Goal: Information Seeking & Learning: Understand process/instructions

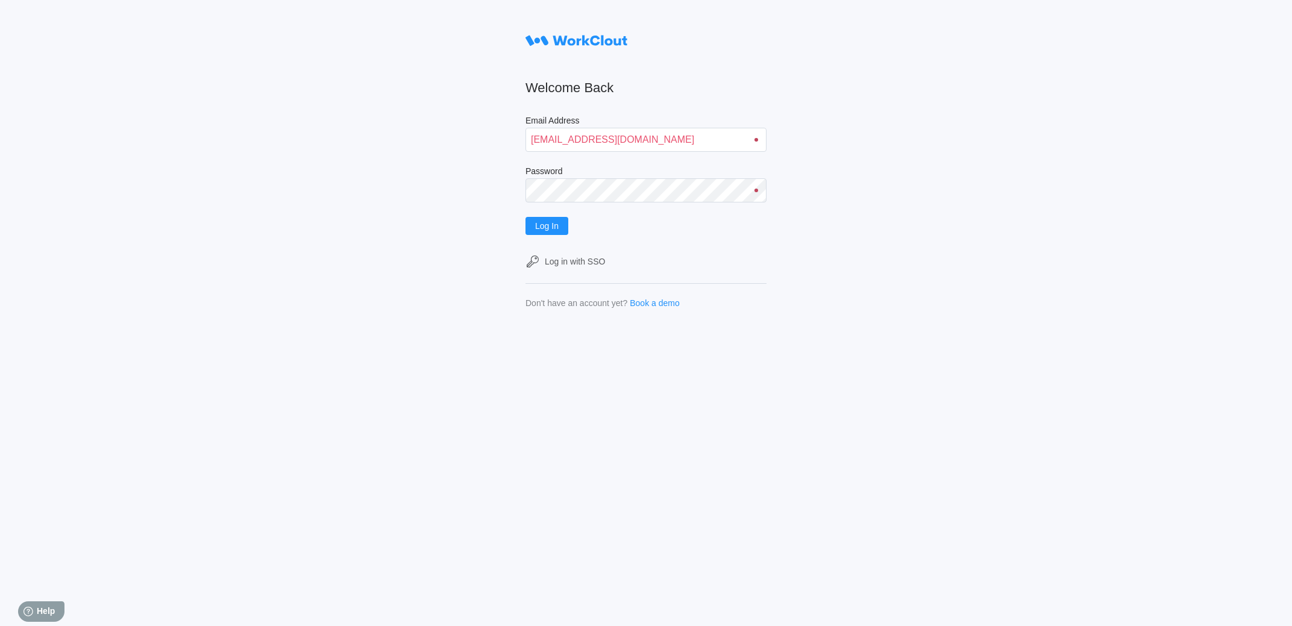
type input "[EMAIL_ADDRESS][DOMAIN_NAME]"
click at [525, 217] on button "Log In" at bounding box center [546, 226] width 43 height 18
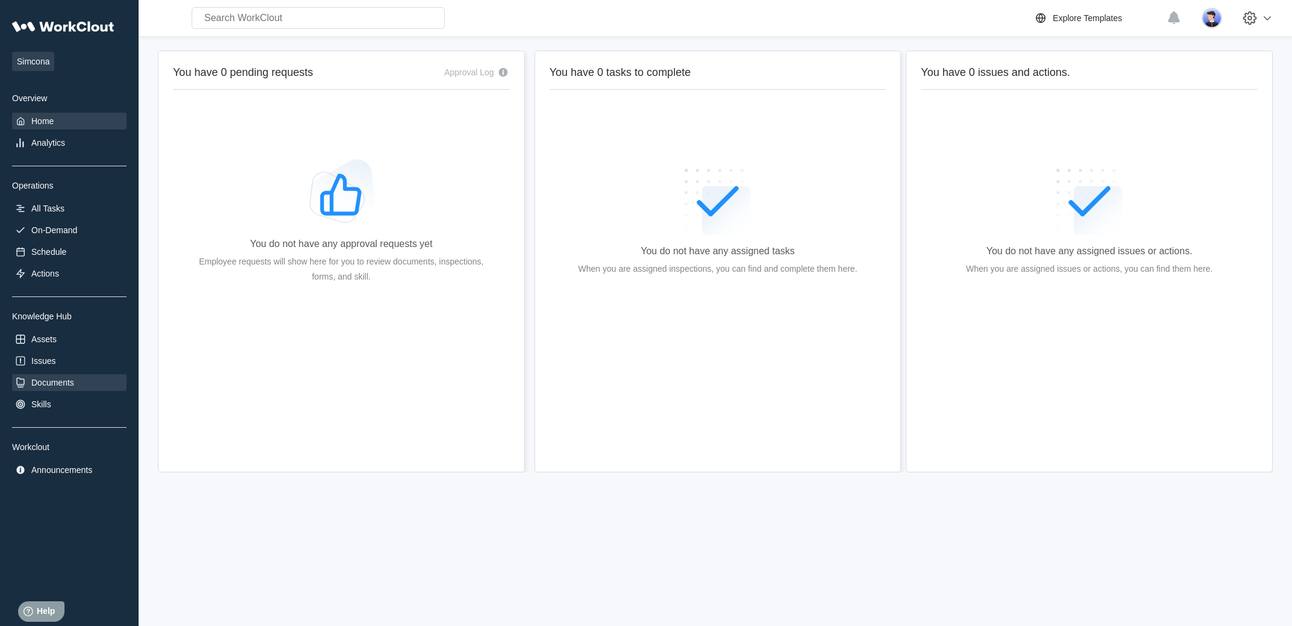
click at [55, 387] on div "Documents" at bounding box center [52, 383] width 43 height 10
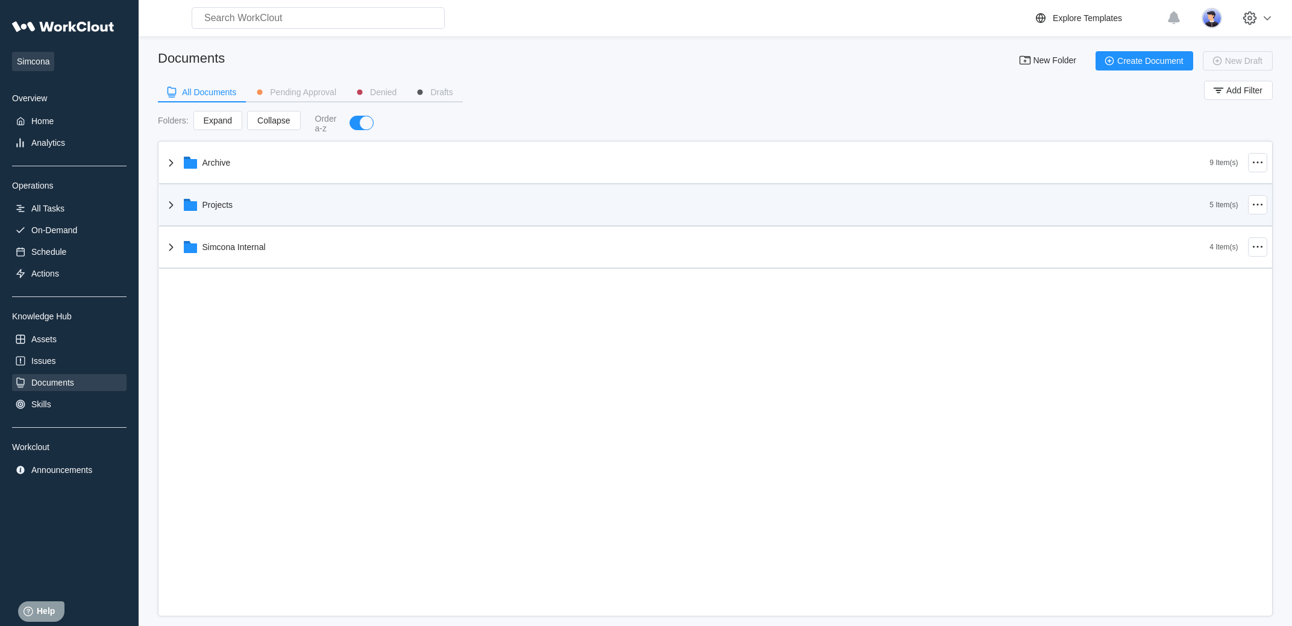
click at [266, 217] on div "Projects" at bounding box center [687, 204] width 1046 height 31
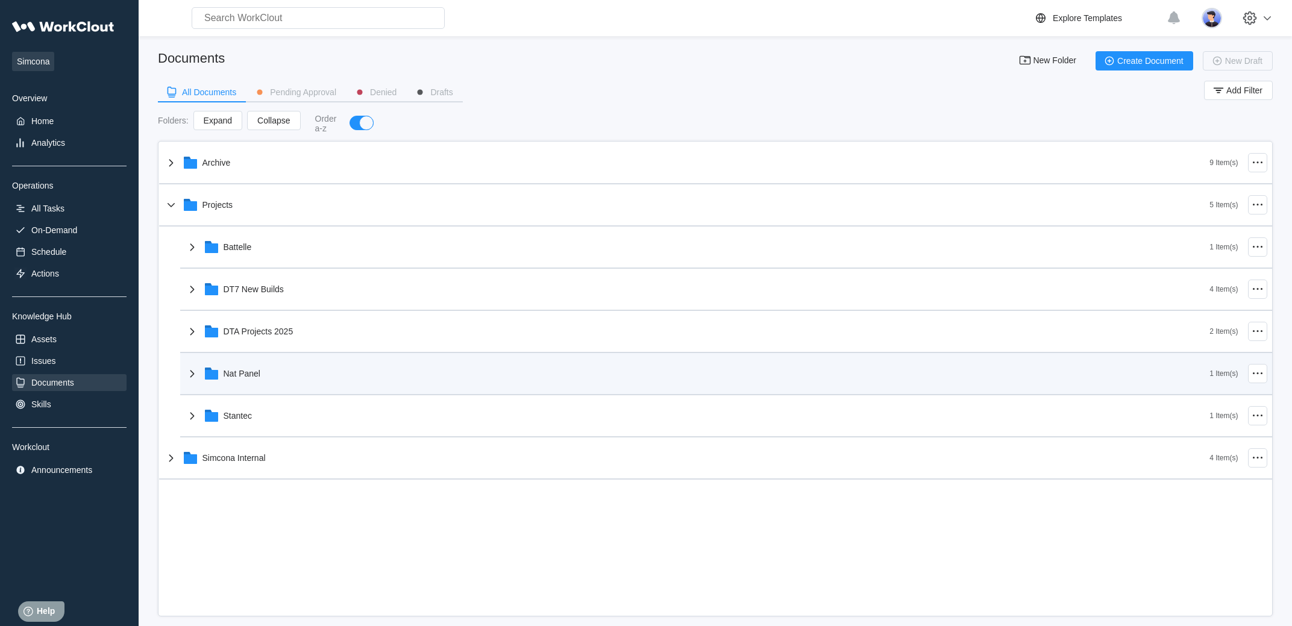
click at [261, 361] on div "Nat Panel" at bounding box center [697, 373] width 1025 height 31
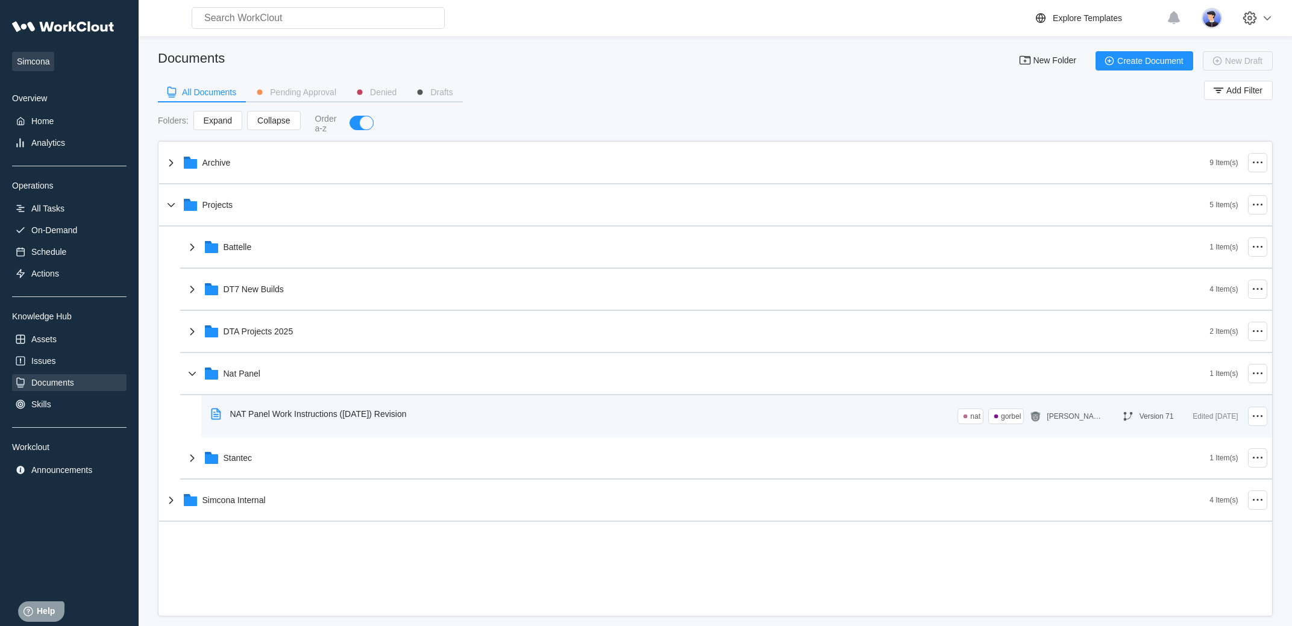
click at [284, 419] on div "NAT Panel Work Instructions ([DATE]) Revision" at bounding box center [318, 414] width 177 height 10
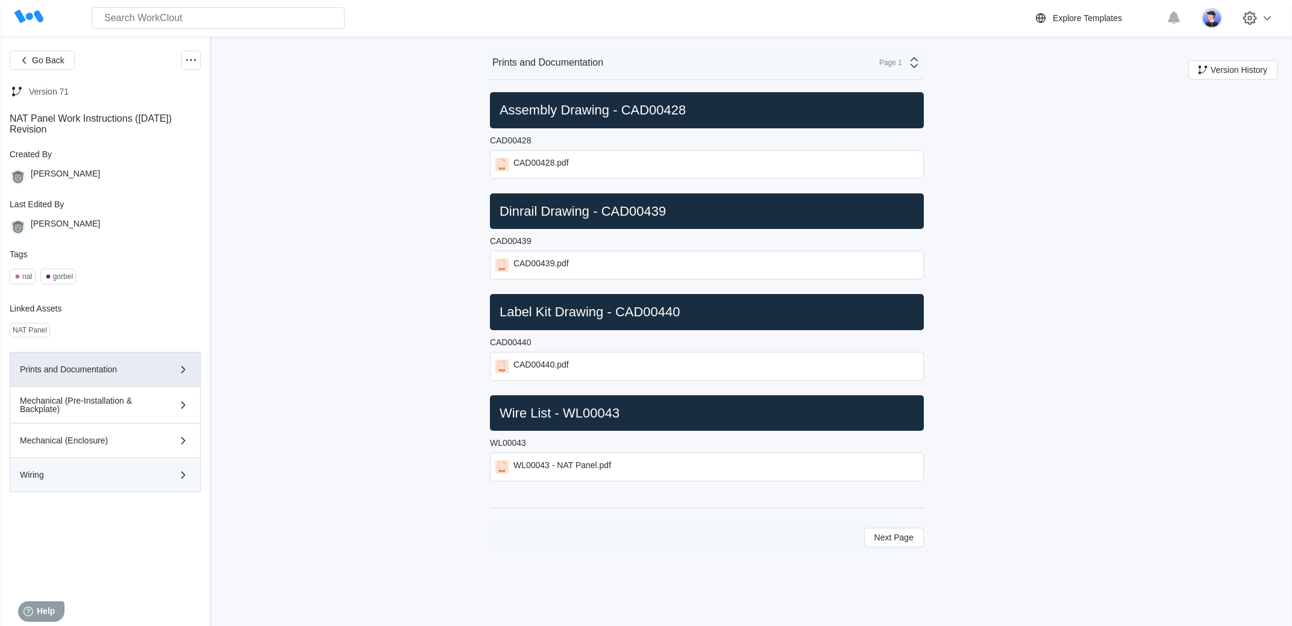
click at [131, 473] on div "Wiring" at bounding box center [105, 474] width 170 height 14
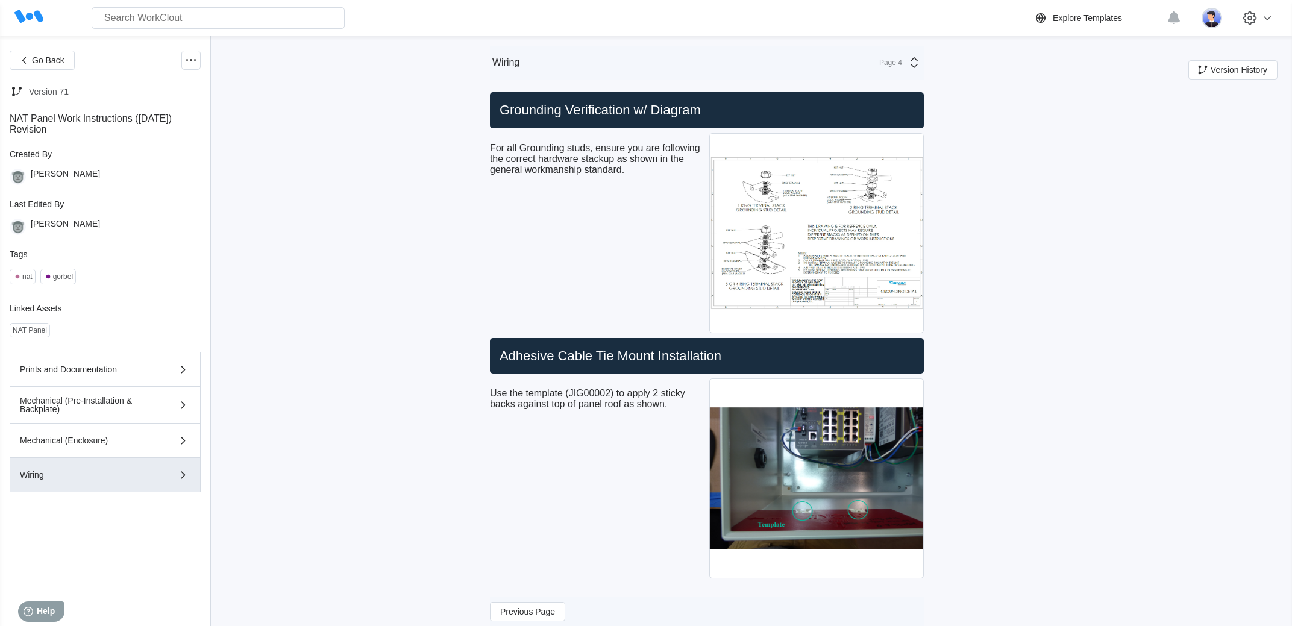
click at [643, 497] on div "Use the template (JIG00002) to apply 2 sticky backs against top of panel roof a…" at bounding box center [597, 478] width 214 height 205
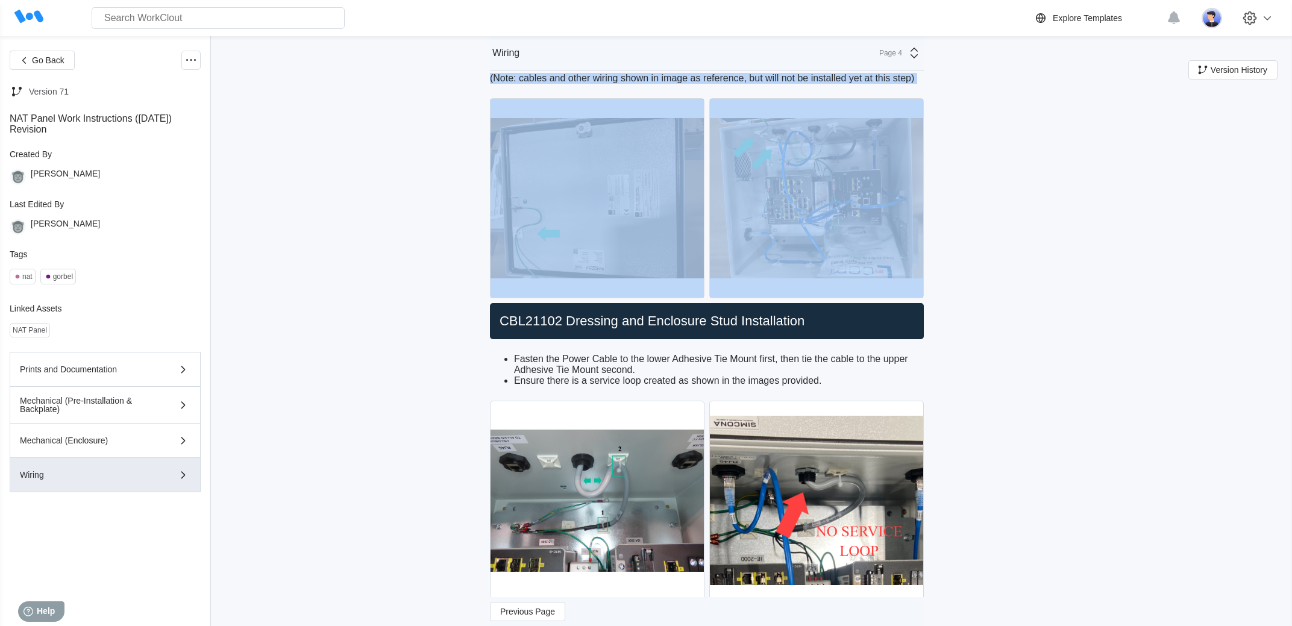
scroll to position [2561, 0]
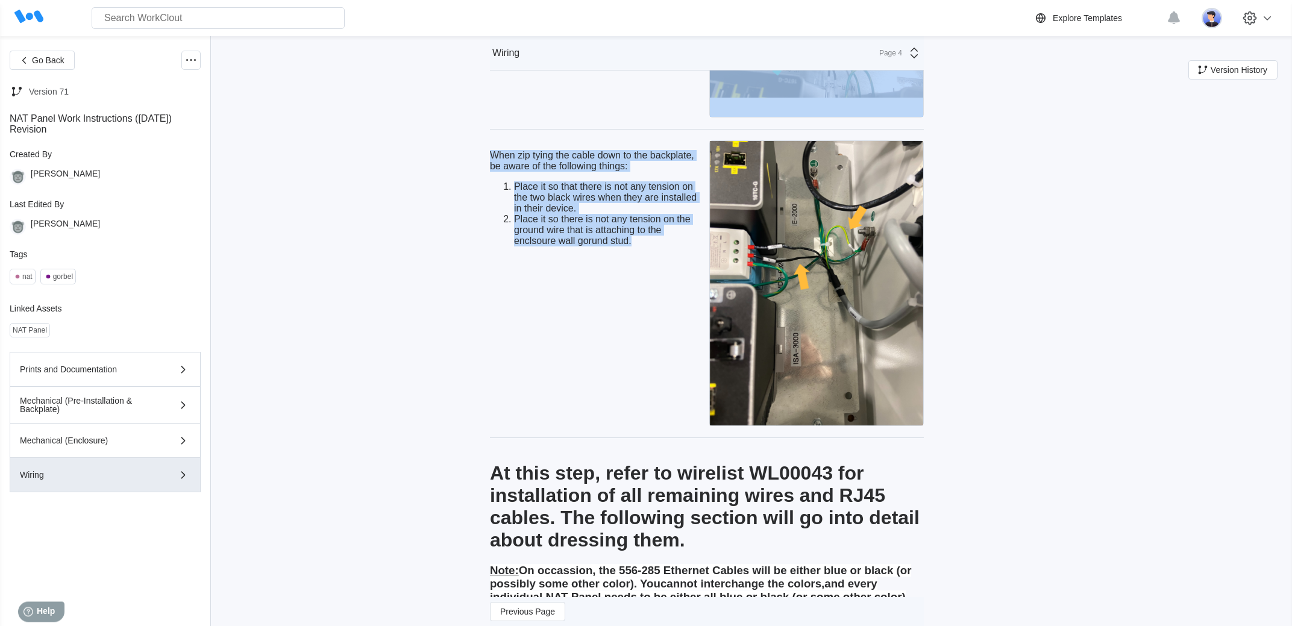
scroll to position [4437, 0]
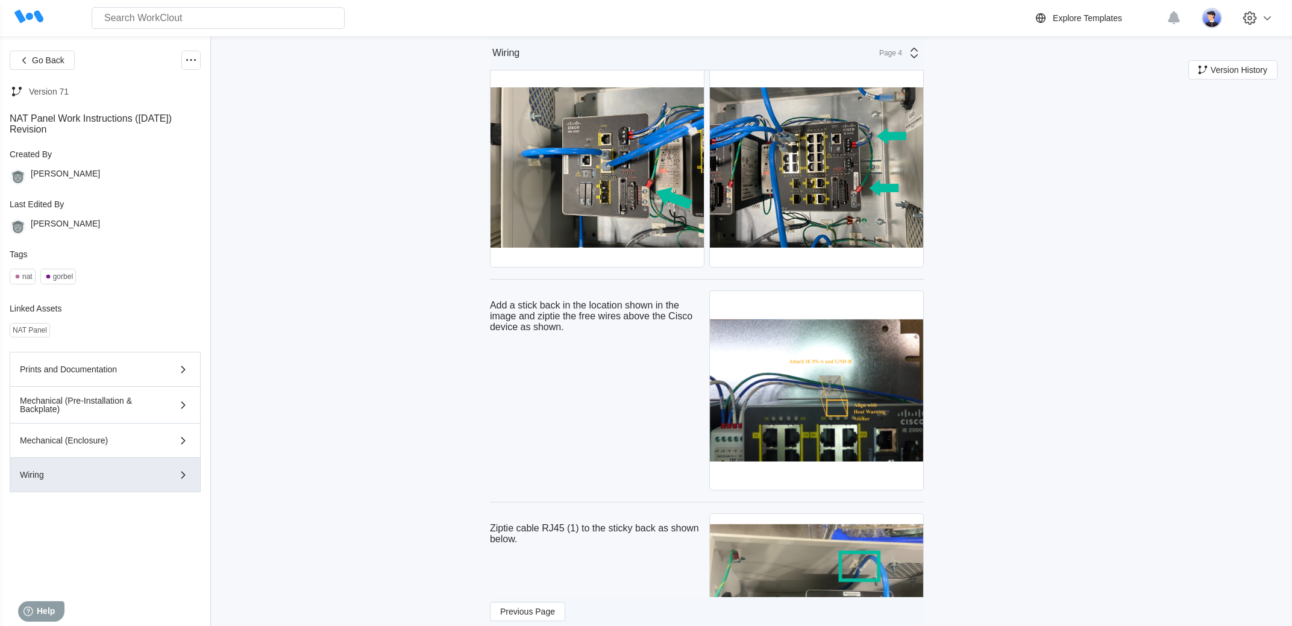
scroll to position [5126, 0]
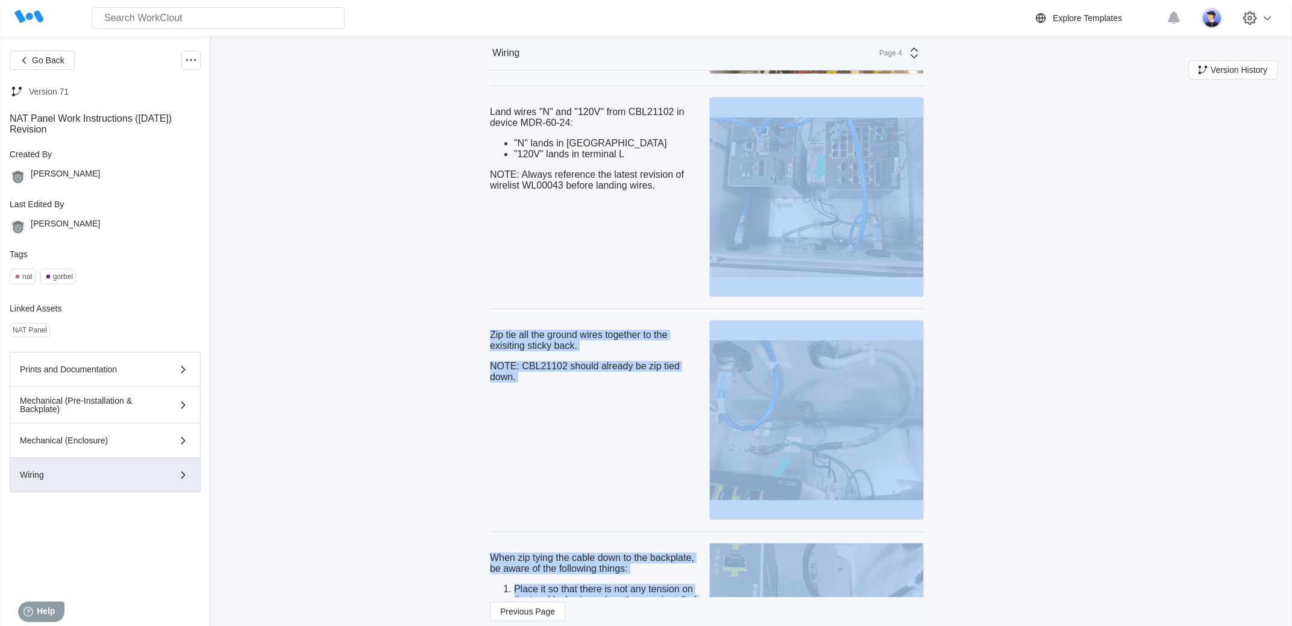
scroll to position [4034, 0]
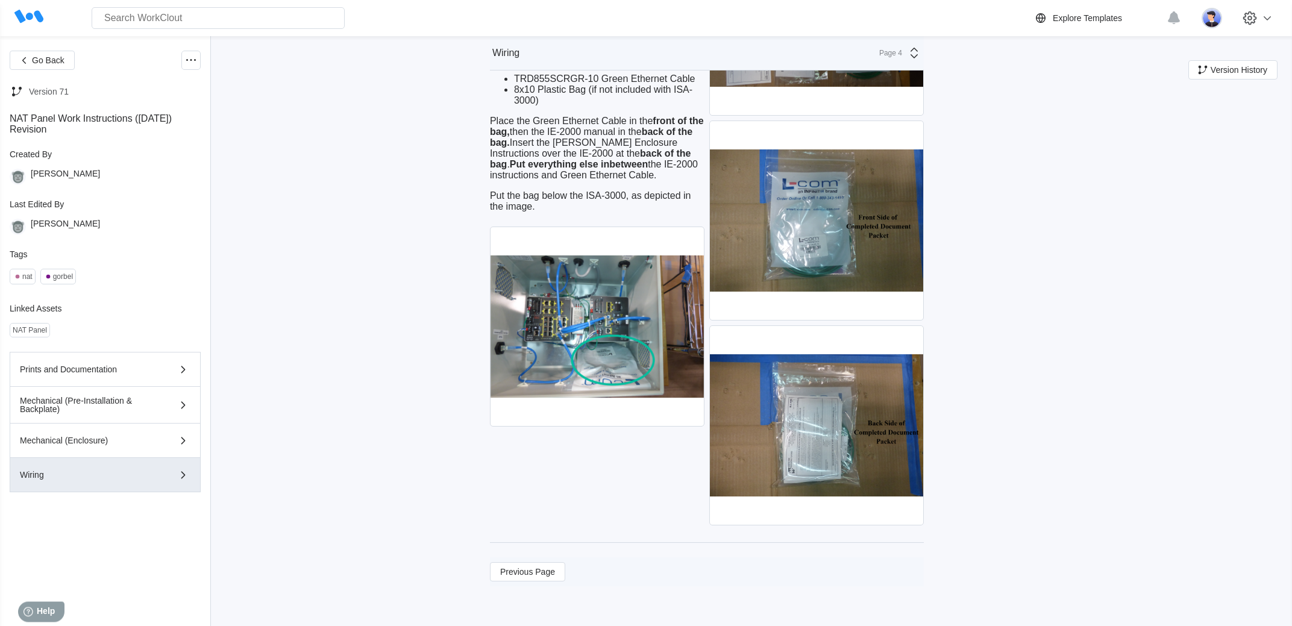
scroll to position [7354, 0]
